Goal: Task Accomplishment & Management: Complete application form

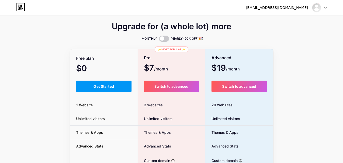
click at [97, 87] on span "Get Started" at bounding box center [103, 86] width 21 height 4
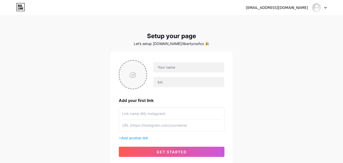
click at [133, 75] on input "file" at bounding box center [132, 74] width 27 height 28
type input "C:\fakepath\libertyroofco.logo.png"
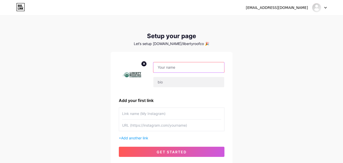
click at [168, 70] on input "text" at bounding box center [188, 67] width 71 height 10
paste input "libertyroofco"
type input "libertyroofco"
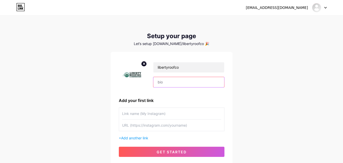
click at [172, 84] on input "text" at bounding box center [188, 82] width 71 height 10
paste input "Liberty Roofing and Construction's fully licensed and insured team of experts i…"
type input "Liberty Roofing and Construction's fully licensed and insured team of experts i…"
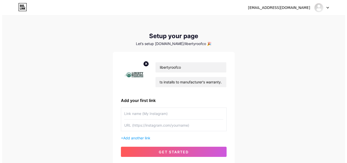
scroll to position [0, 0]
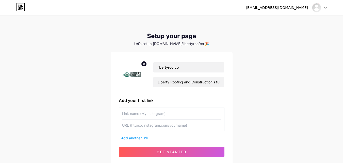
click at [145, 127] on input "text" at bounding box center [171, 124] width 99 height 11
paste input "[URL][DOMAIN_NAME]"
type input "[URL][DOMAIN_NAME]"
click at [143, 117] on input "text" at bounding box center [171, 113] width 99 height 11
paste input "Liberty Roofing + Construction"
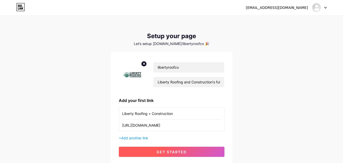
type input "Liberty Roofing + Construction"
click at [182, 151] on span "get started" at bounding box center [172, 151] width 30 height 4
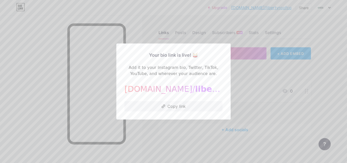
click at [211, 12] on div at bounding box center [173, 81] width 347 height 163
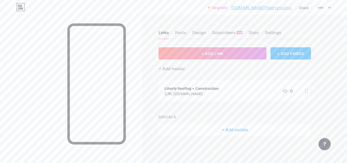
click at [264, 9] on link "[DOMAIN_NAME]/libertyroofco" at bounding box center [261, 8] width 60 height 6
